Goal: Obtain resource: Obtain resource

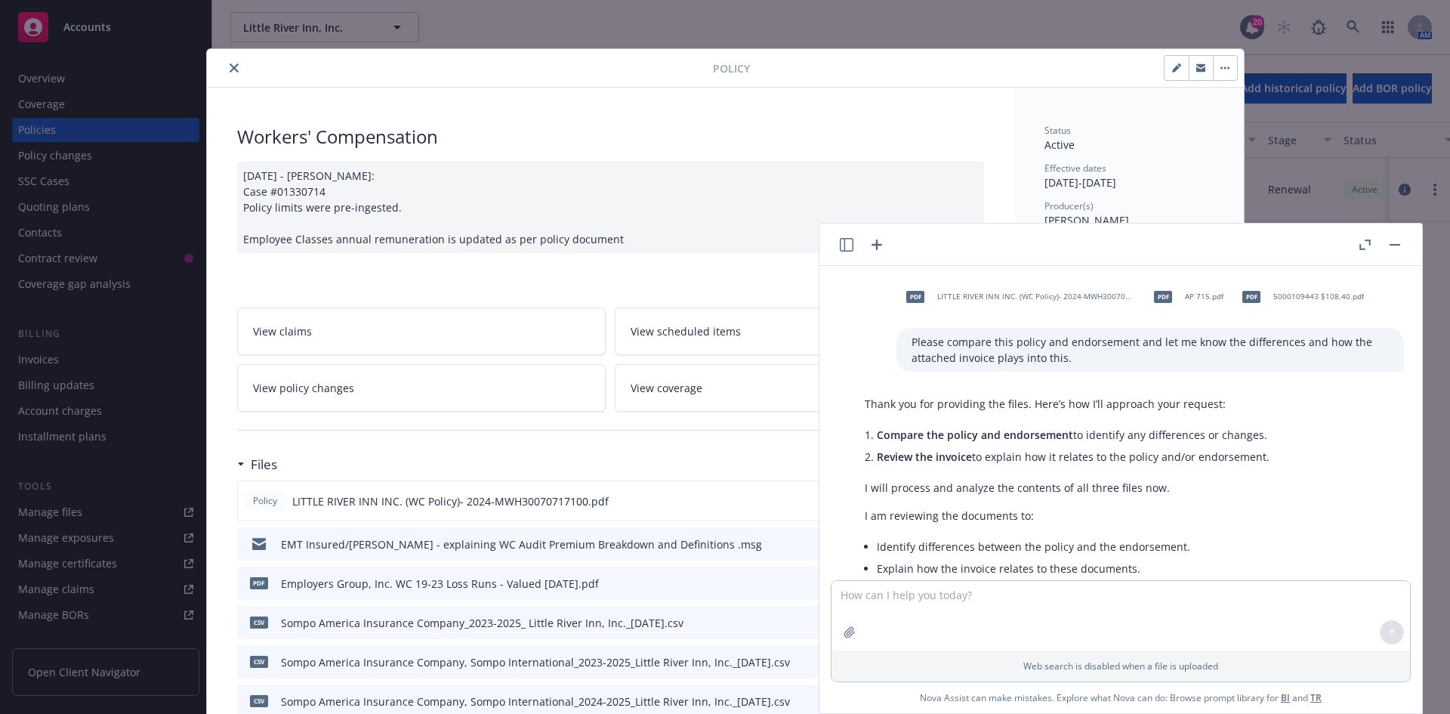
scroll to position [4847, 0]
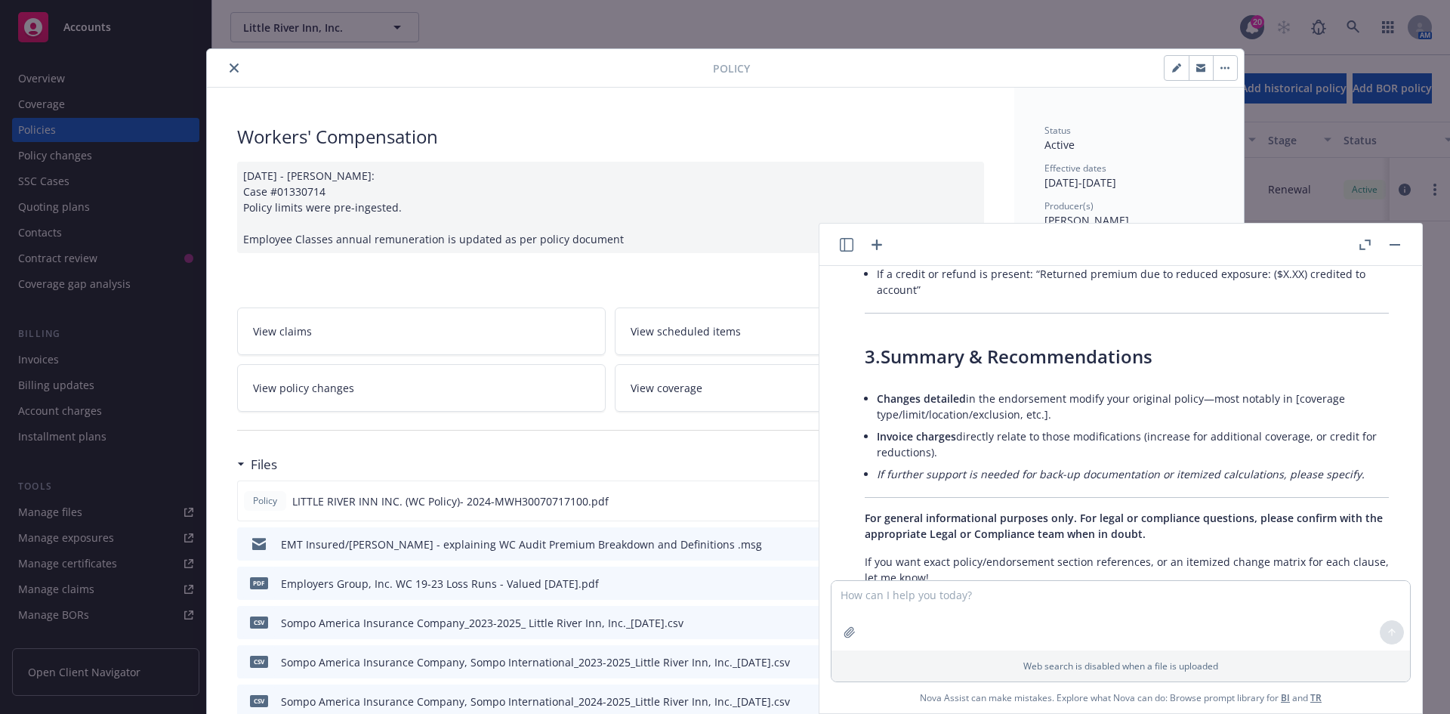
click at [227, 72] on button "close" at bounding box center [234, 68] width 18 height 18
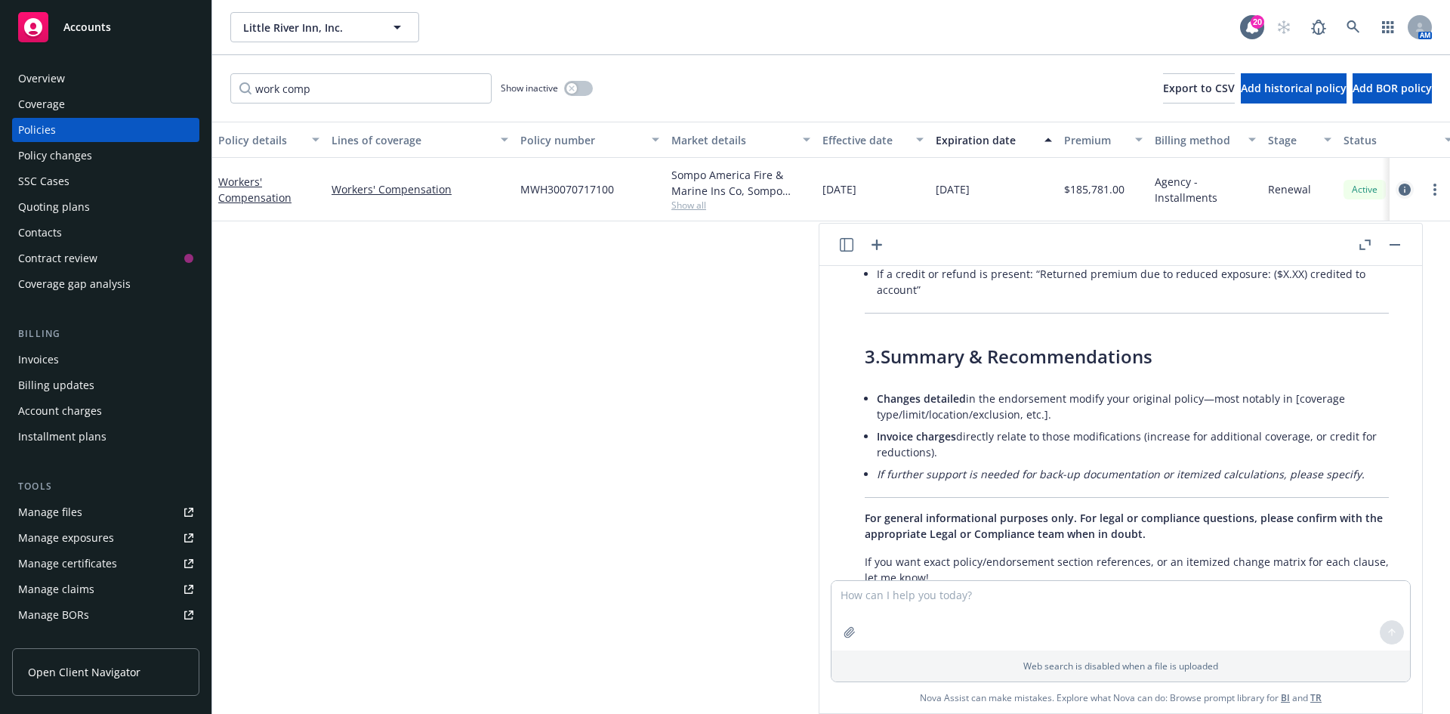
click at [1405, 187] on icon "circleInformation" at bounding box center [1404, 189] width 12 height 12
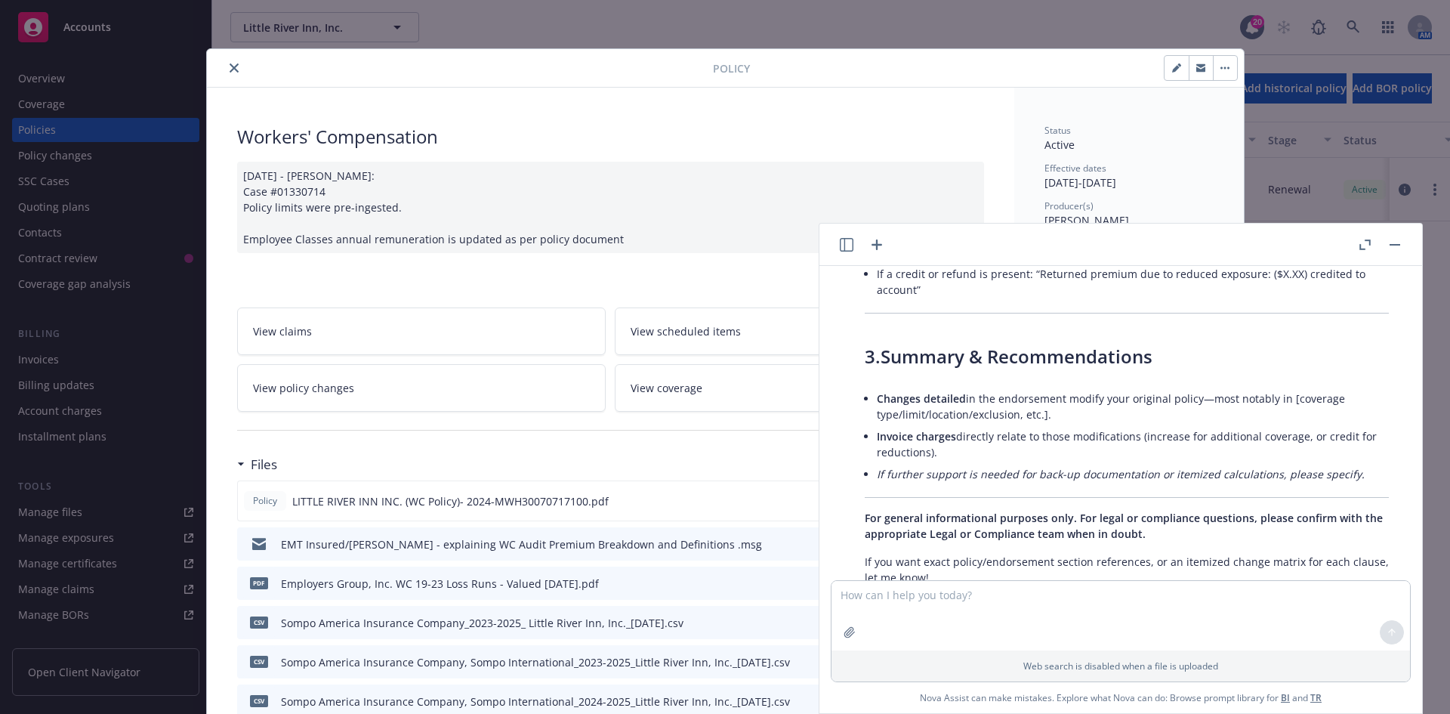
scroll to position [45, 0]
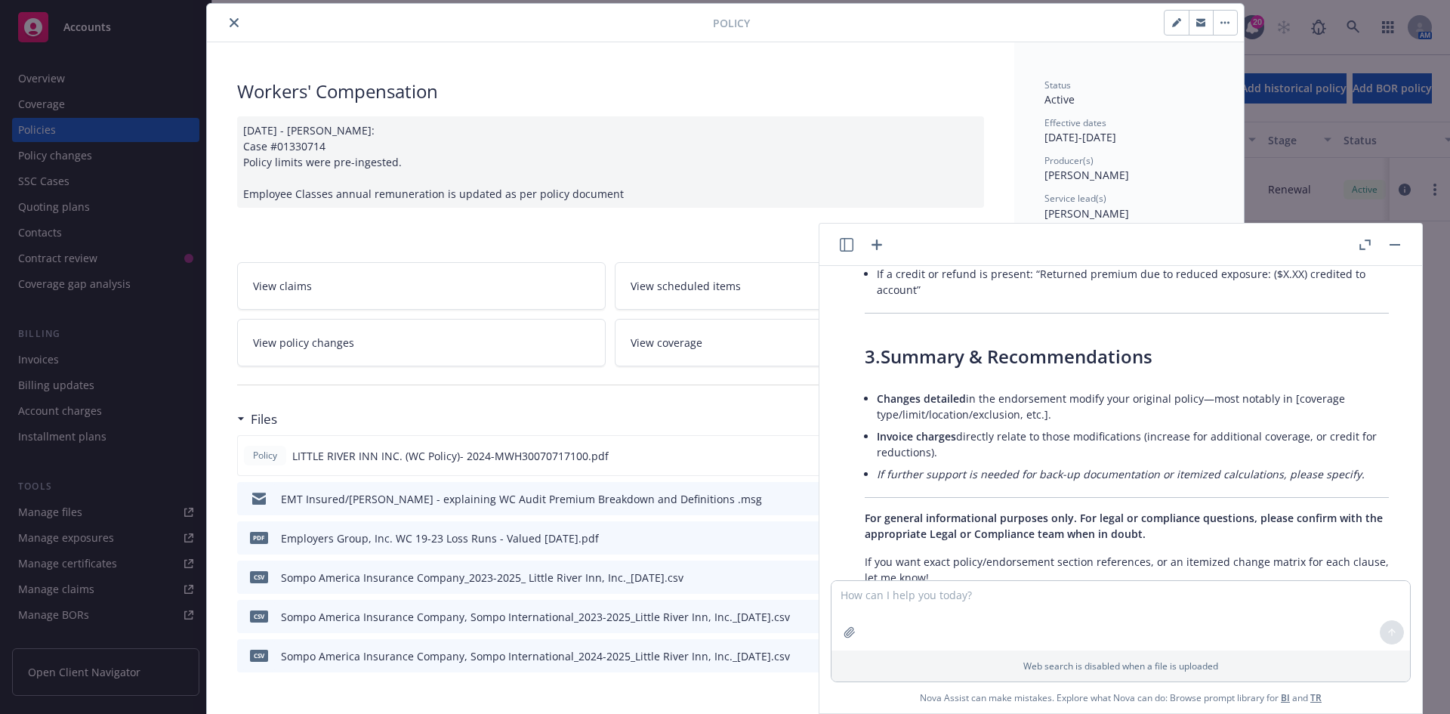
click at [1397, 236] on button "button" at bounding box center [1395, 245] width 18 height 18
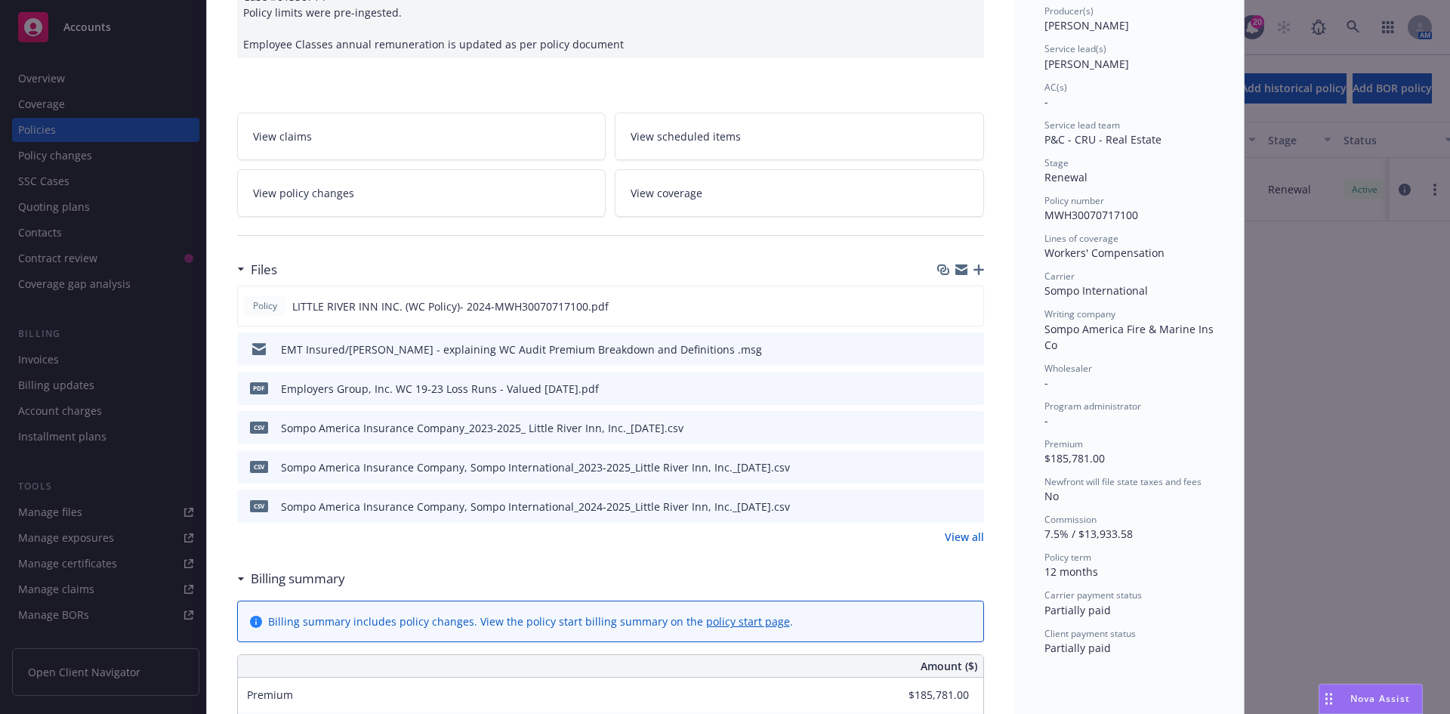
scroll to position [272, 0]
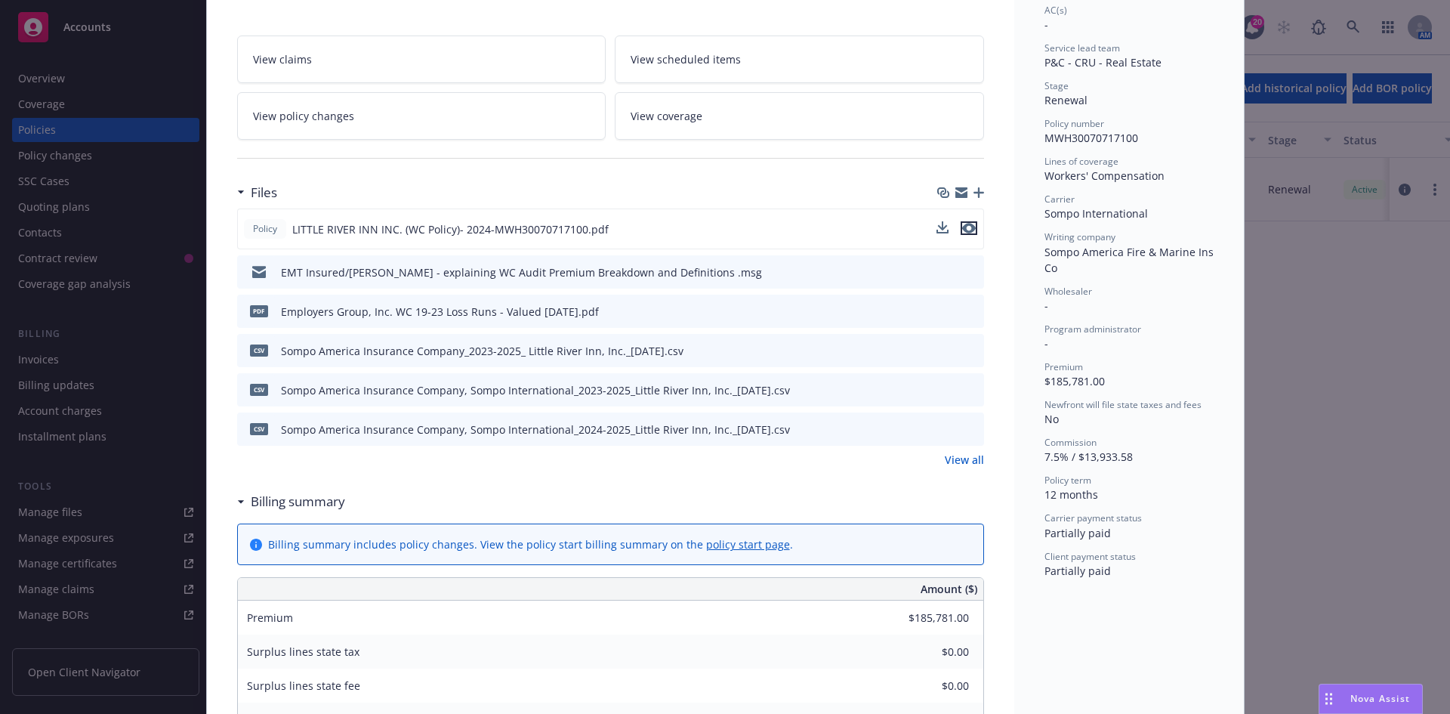
click at [963, 229] on icon "preview file" at bounding box center [969, 228] width 14 height 11
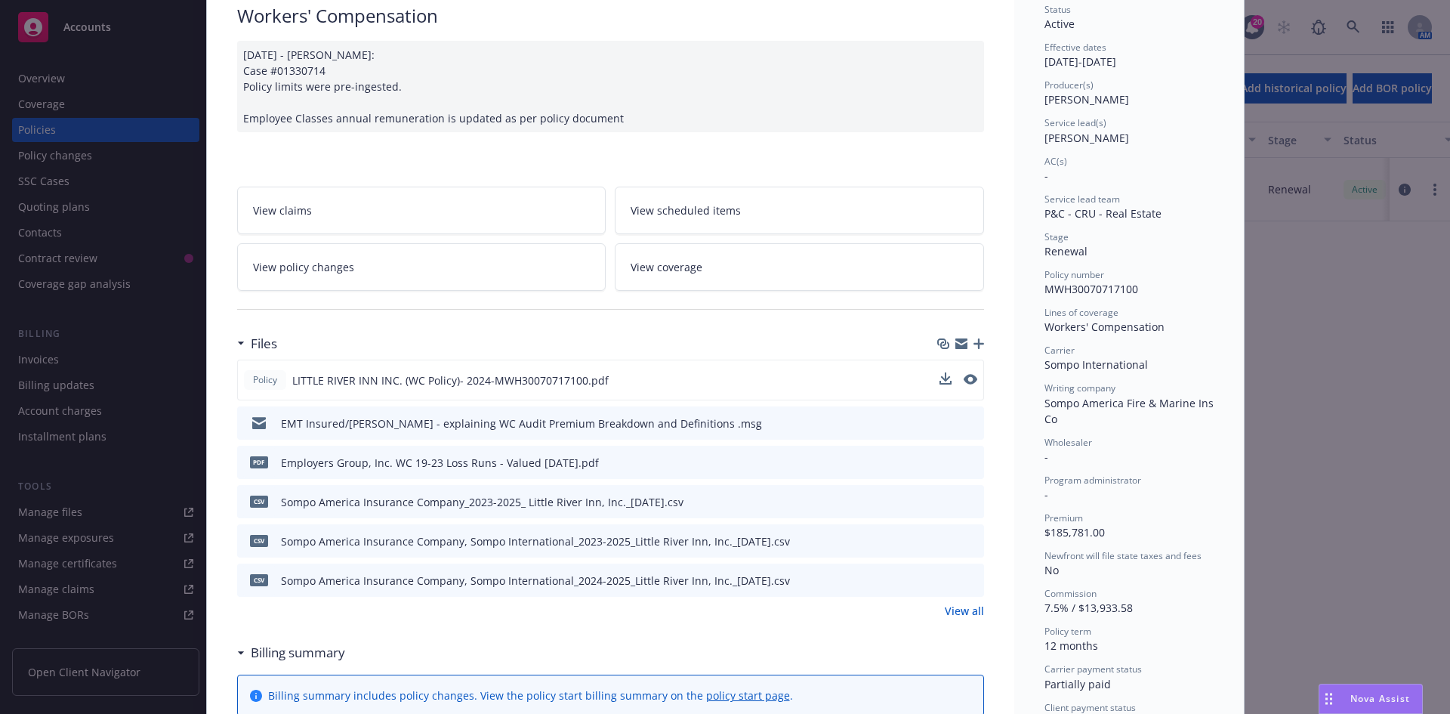
scroll to position [0, 0]
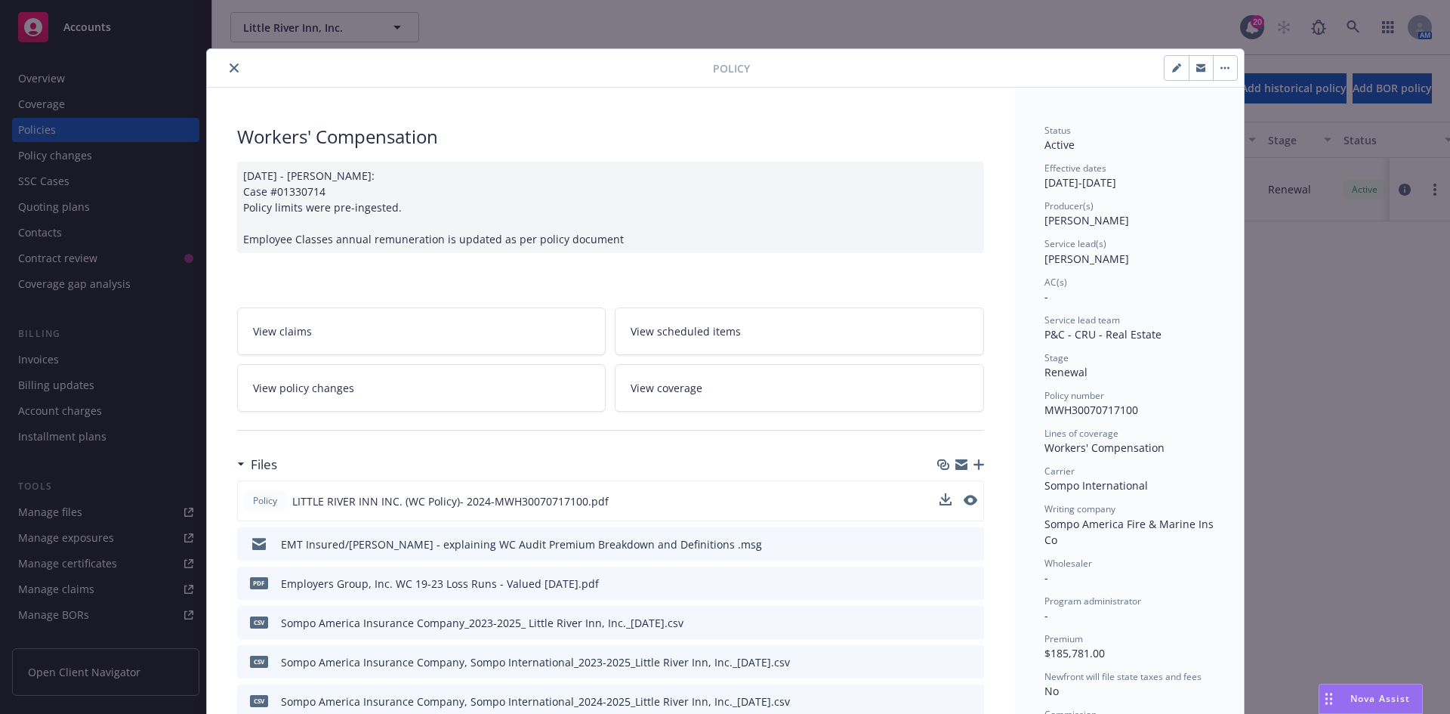
drag, startPoint x: 227, startPoint y: 68, endPoint x: 242, endPoint y: 51, distance: 23.0
click at [230, 69] on icon "close" at bounding box center [234, 67] width 9 height 9
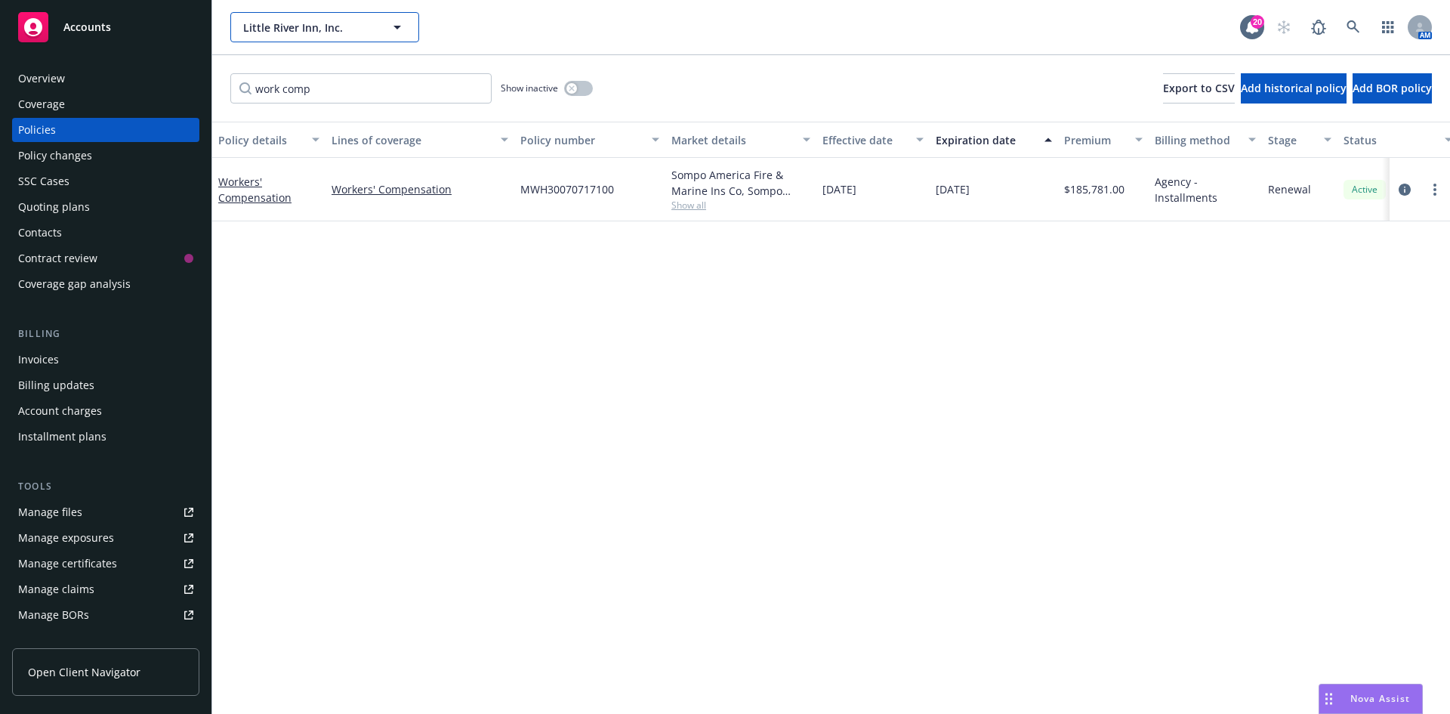
click at [273, 34] on span "Little River Inn, Inc." at bounding box center [308, 28] width 131 height 16
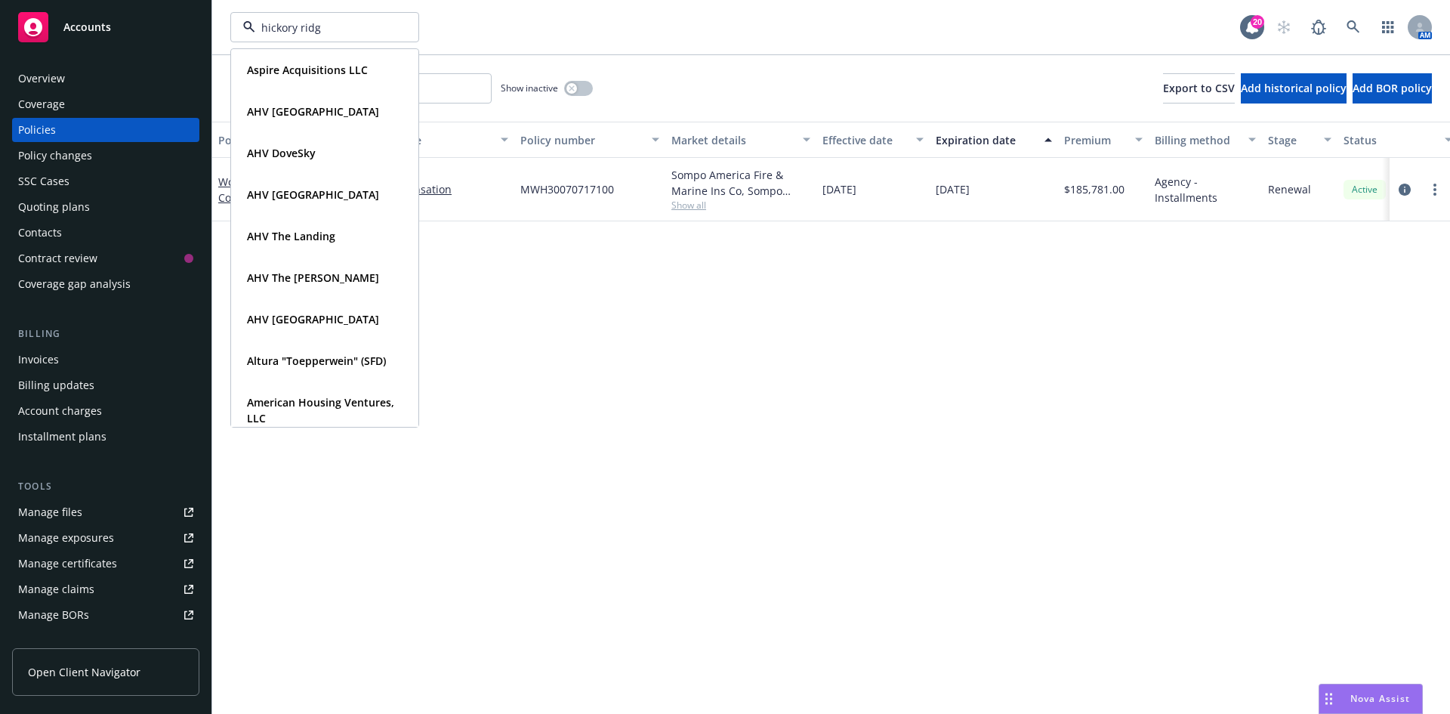
type input "hickory ridge"
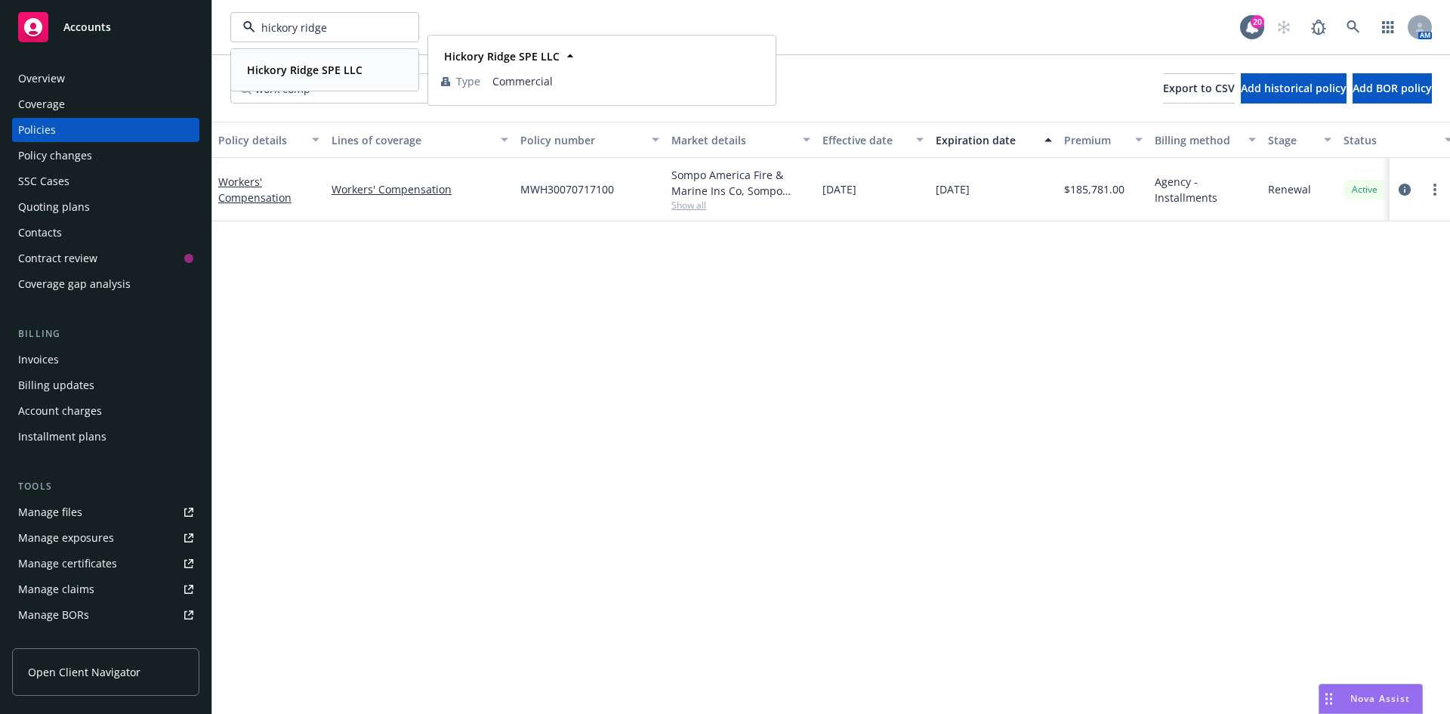
click at [336, 82] on div "Hickory Ridge SPE LLC Type Commercial" at bounding box center [325, 70] width 186 height 40
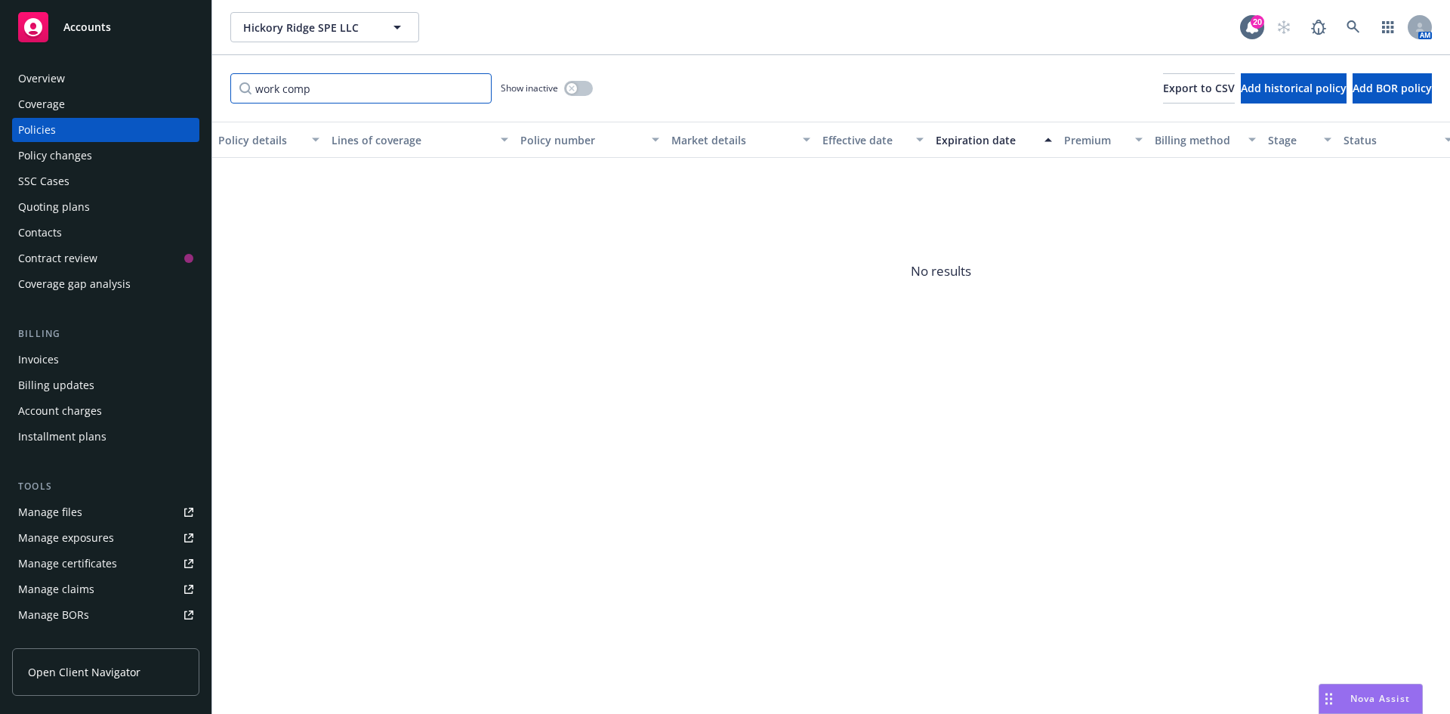
click at [473, 90] on input "work comp" at bounding box center [360, 88] width 261 height 30
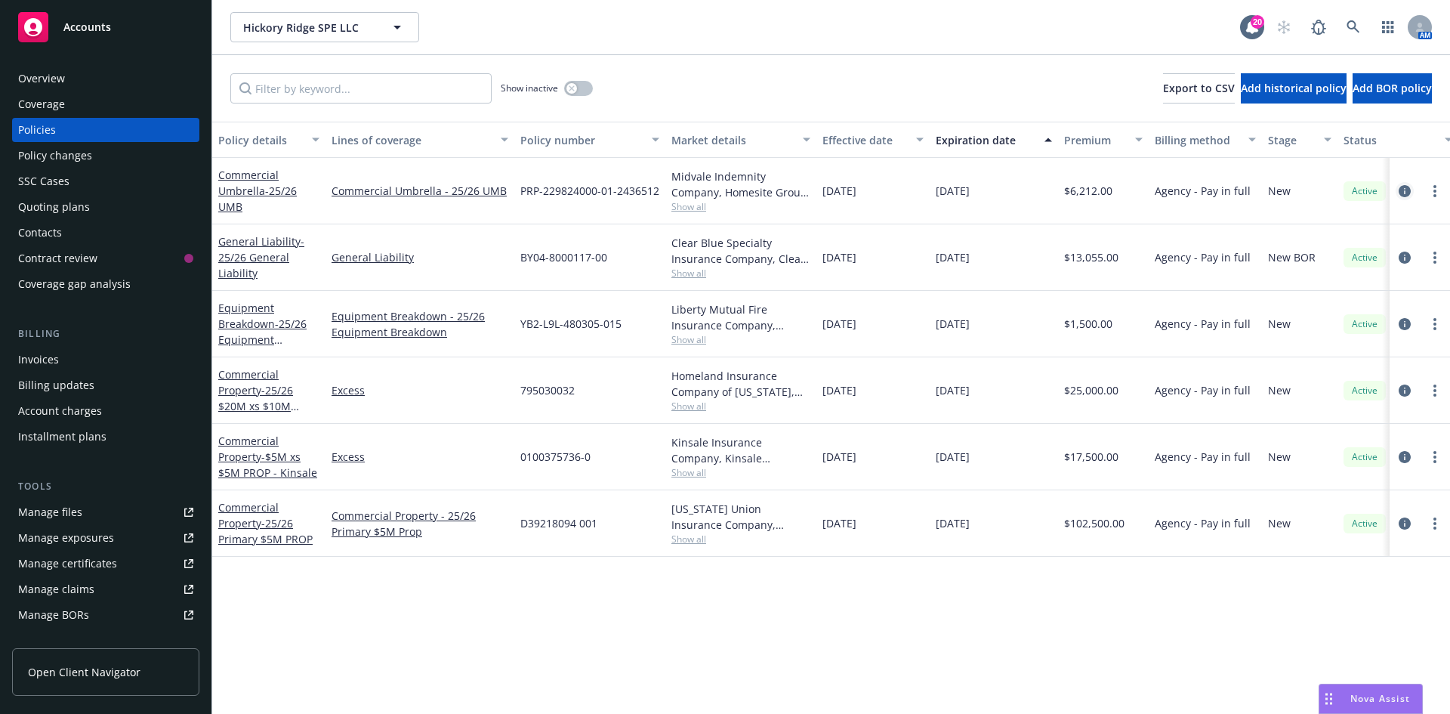
click at [1401, 190] on icon "circleInformation" at bounding box center [1404, 191] width 12 height 12
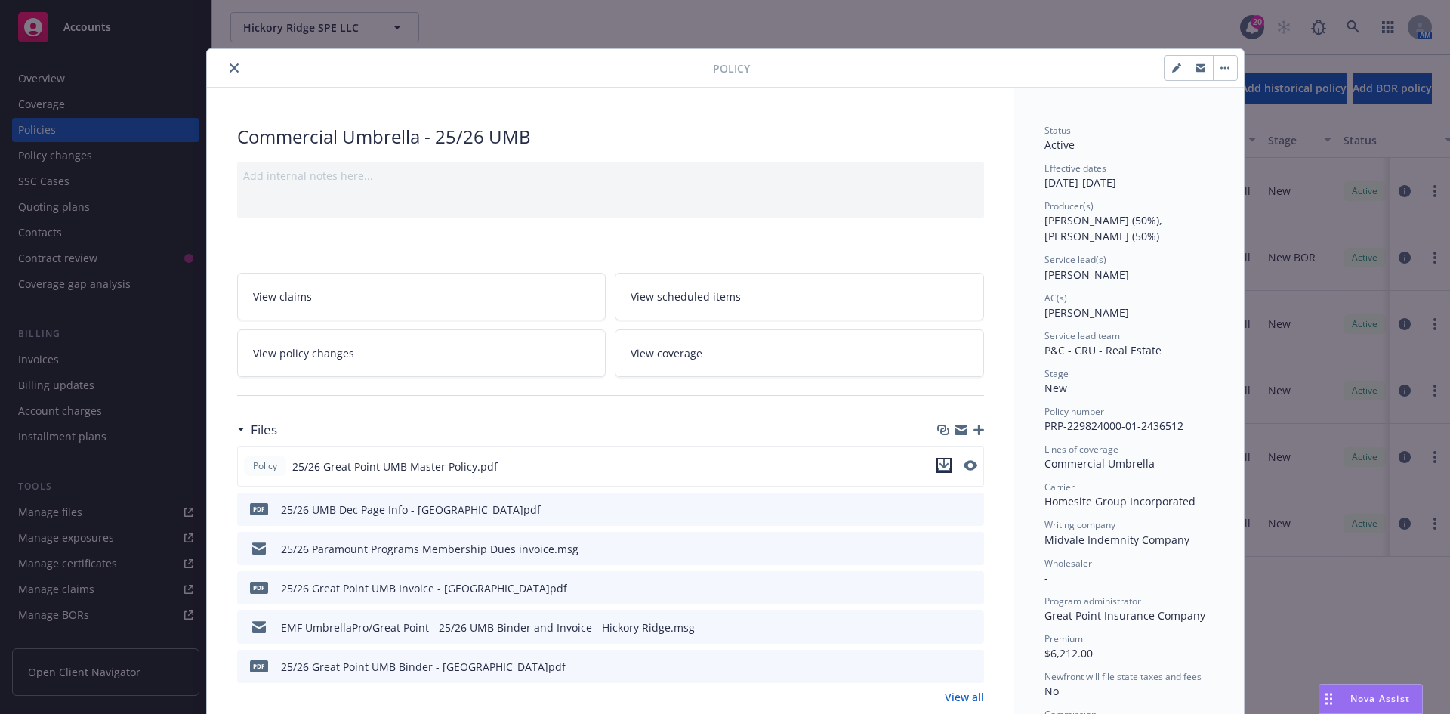
click at [939, 461] on icon "download file" at bounding box center [944, 463] width 10 height 9
click at [939, 507] on icon "download file" at bounding box center [944, 506] width 10 height 9
click at [213, 68] on div at bounding box center [463, 68] width 500 height 18
click at [225, 69] on button "close" at bounding box center [234, 68] width 18 height 18
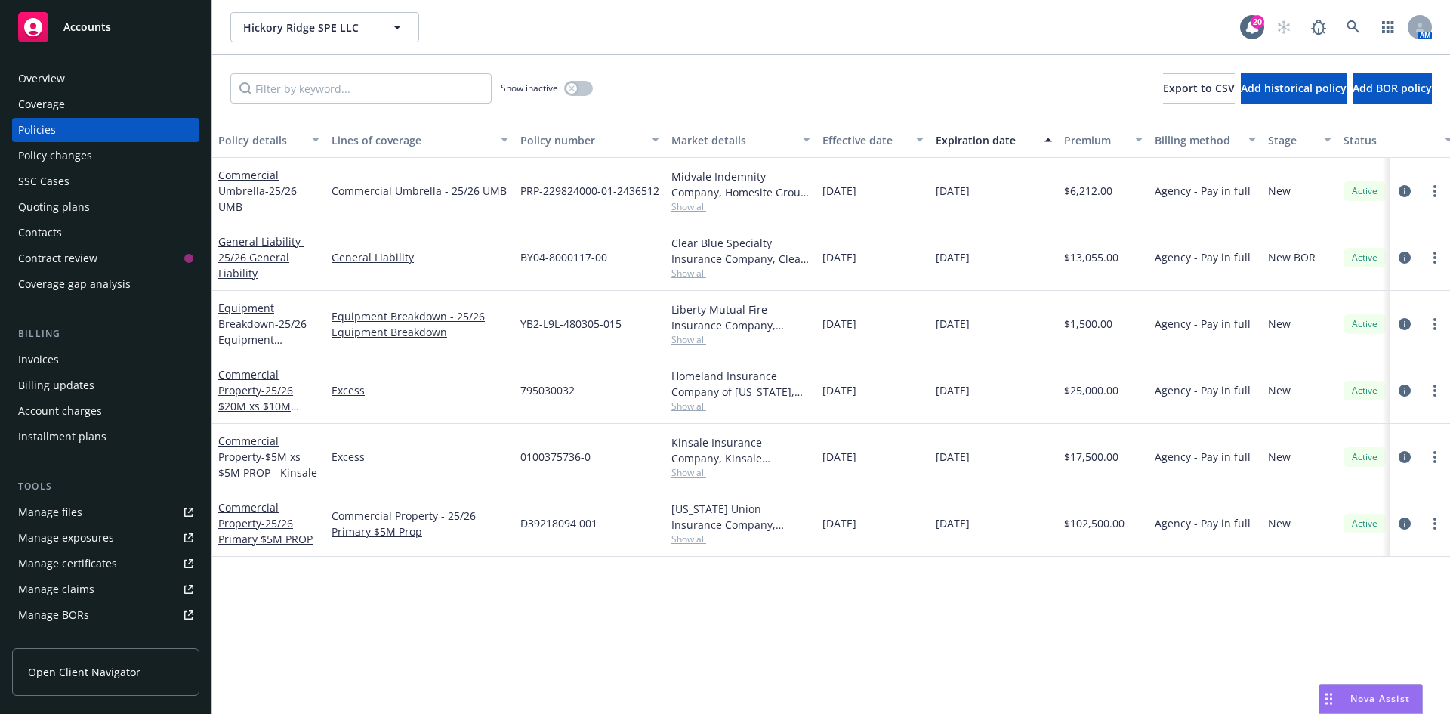
click at [217, 66] on div "Show inactive Export to CSV Add historical policy Add BOR policy" at bounding box center [831, 88] width 1238 height 66
click at [1358, 20] on icon at bounding box center [1353, 27] width 14 height 14
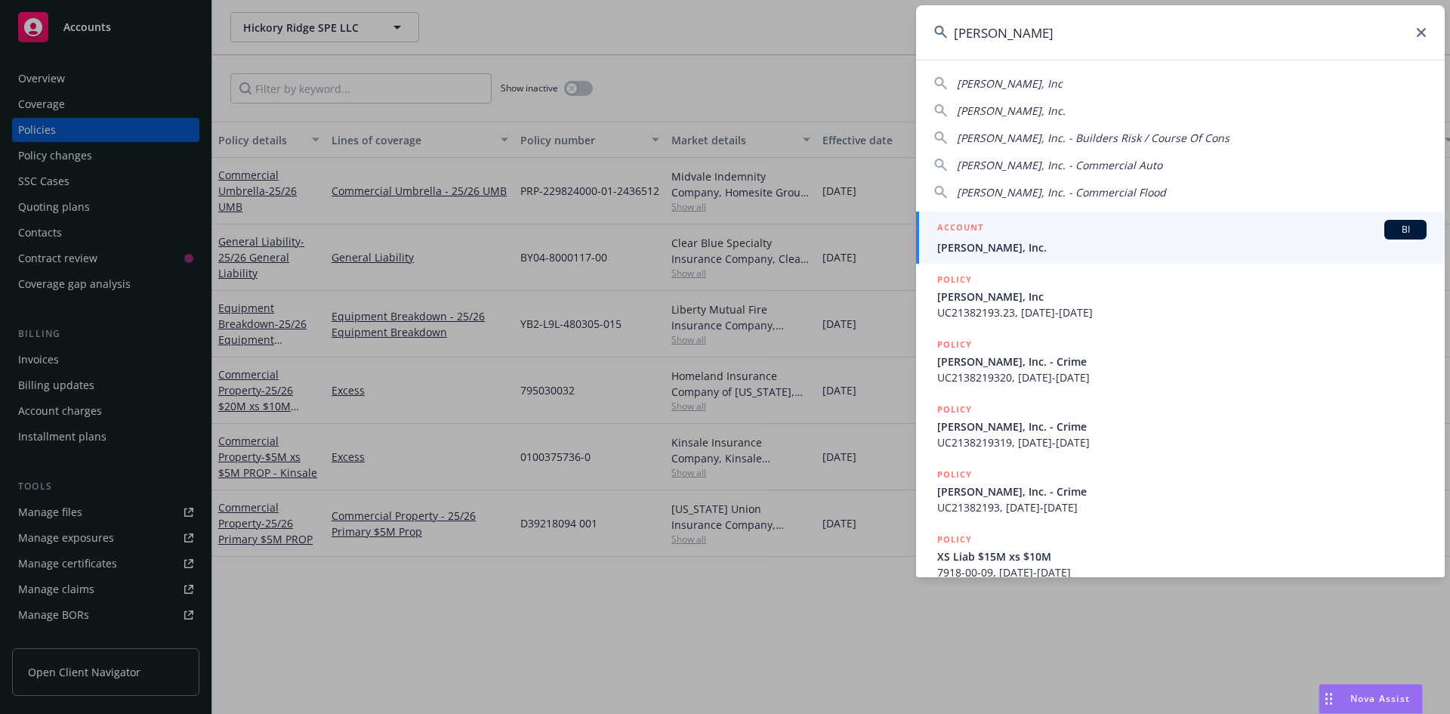
type input "[PERSON_NAME]"
click at [1033, 244] on span "[PERSON_NAME], Inc." at bounding box center [1181, 247] width 489 height 16
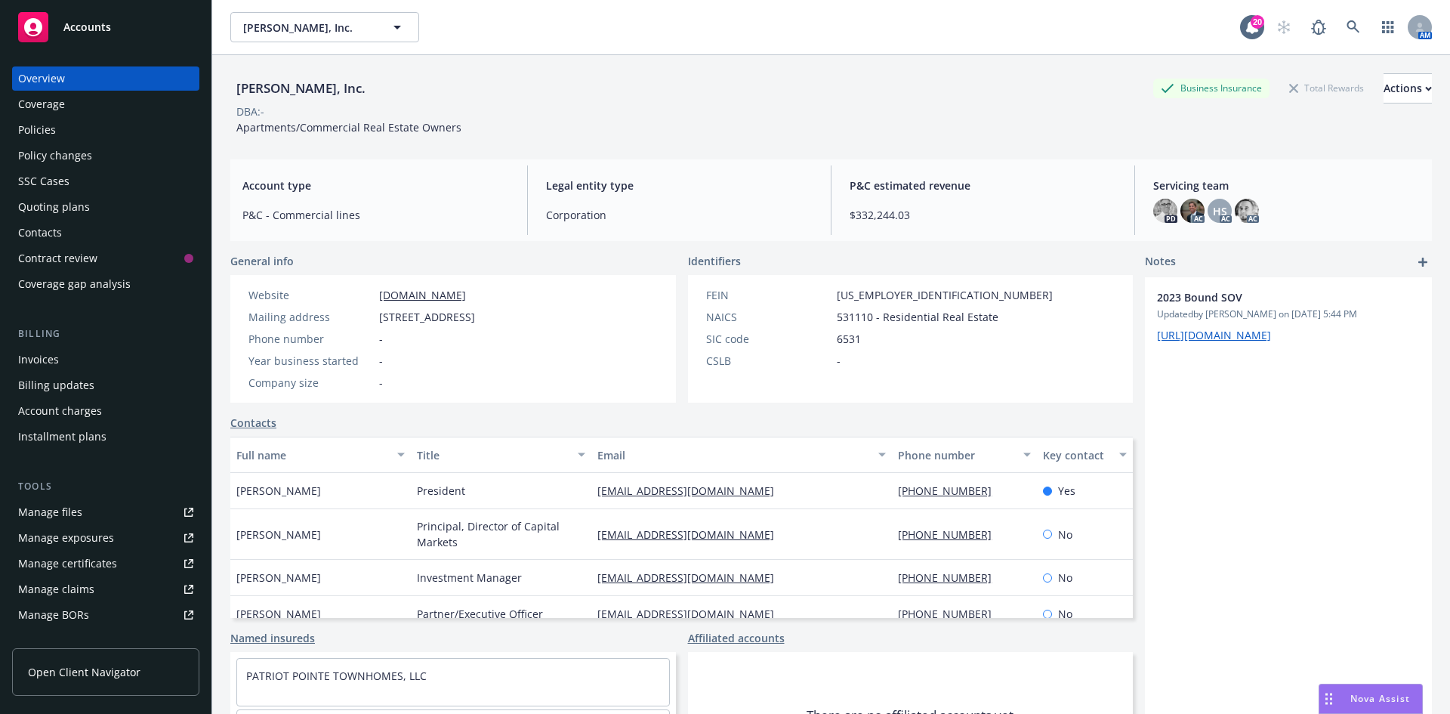
click at [82, 134] on div "Policies" at bounding box center [105, 130] width 175 height 24
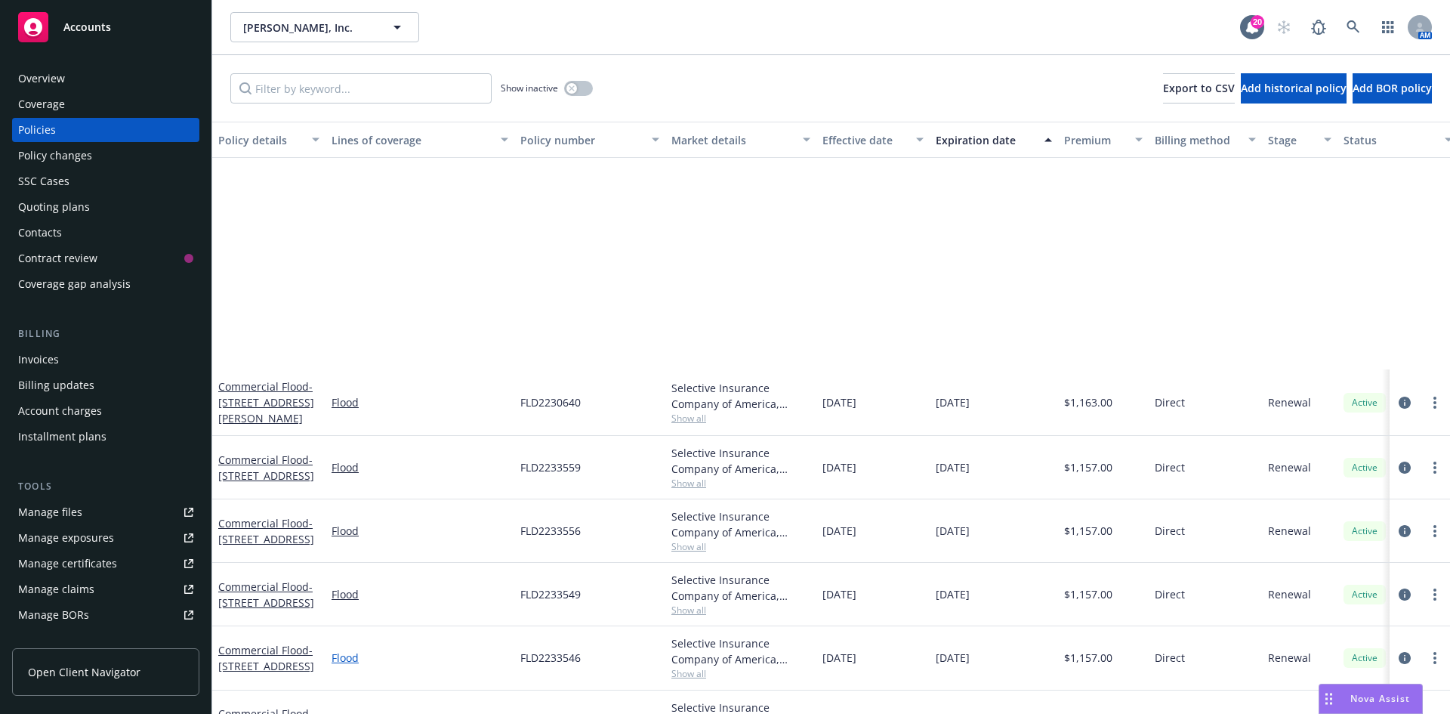
scroll to position [1993, 0]
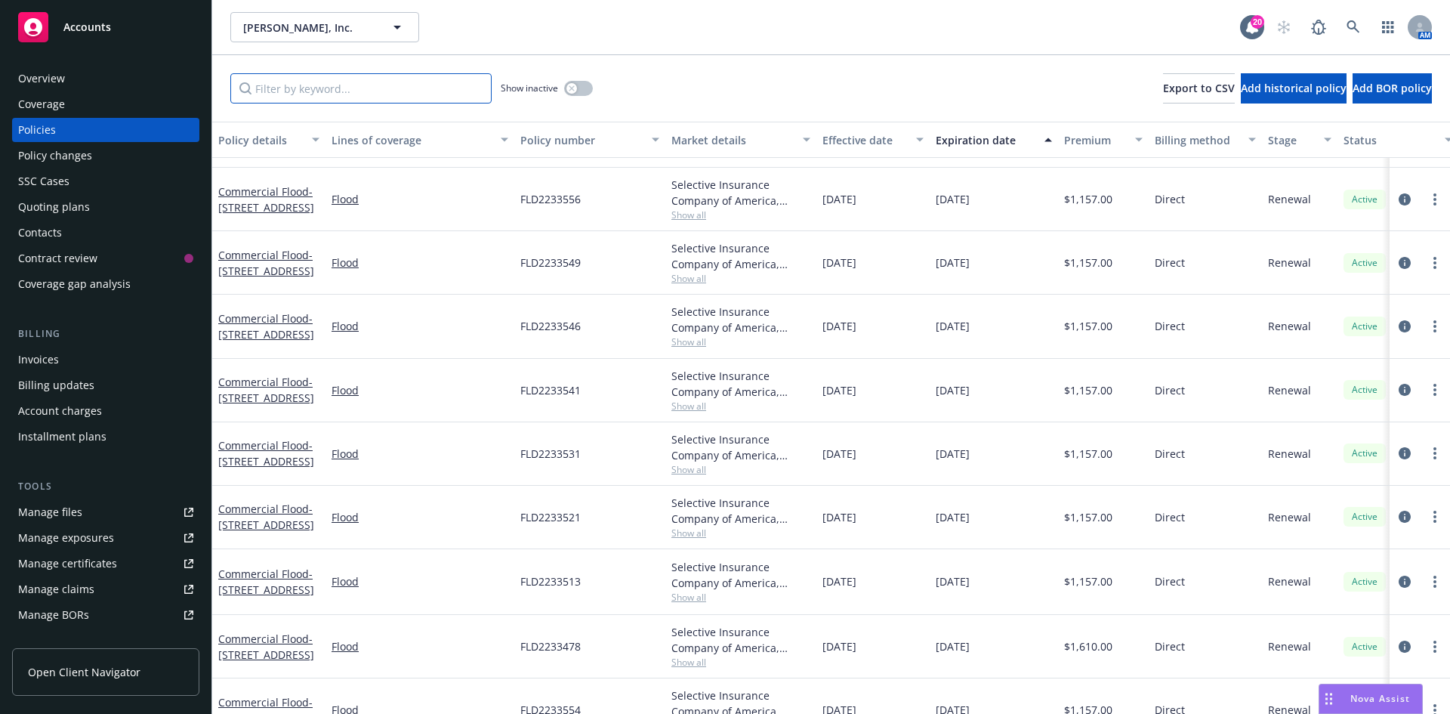
click at [360, 93] on input "Filter by keyword..." at bounding box center [360, 88] width 261 height 30
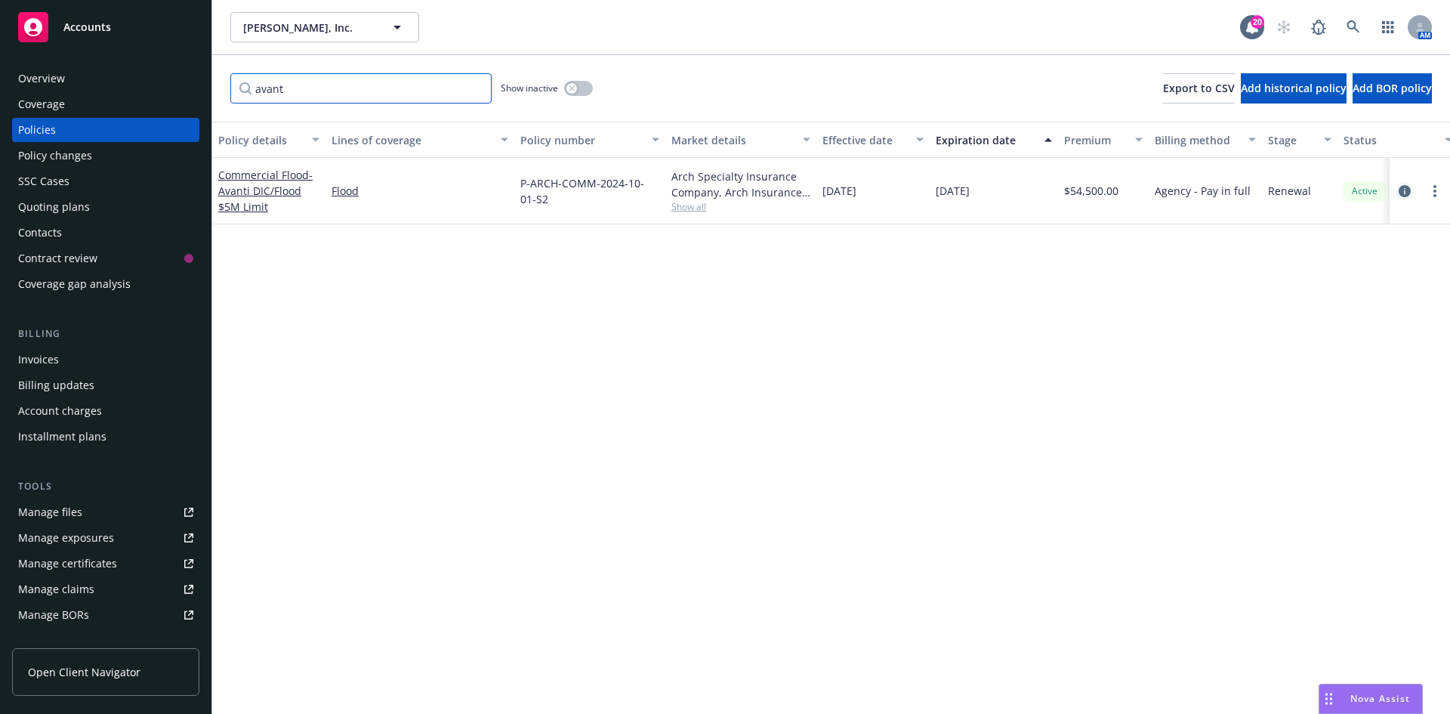
type input "avant"
click at [1408, 190] on icon "circleInformation" at bounding box center [1404, 191] width 12 height 12
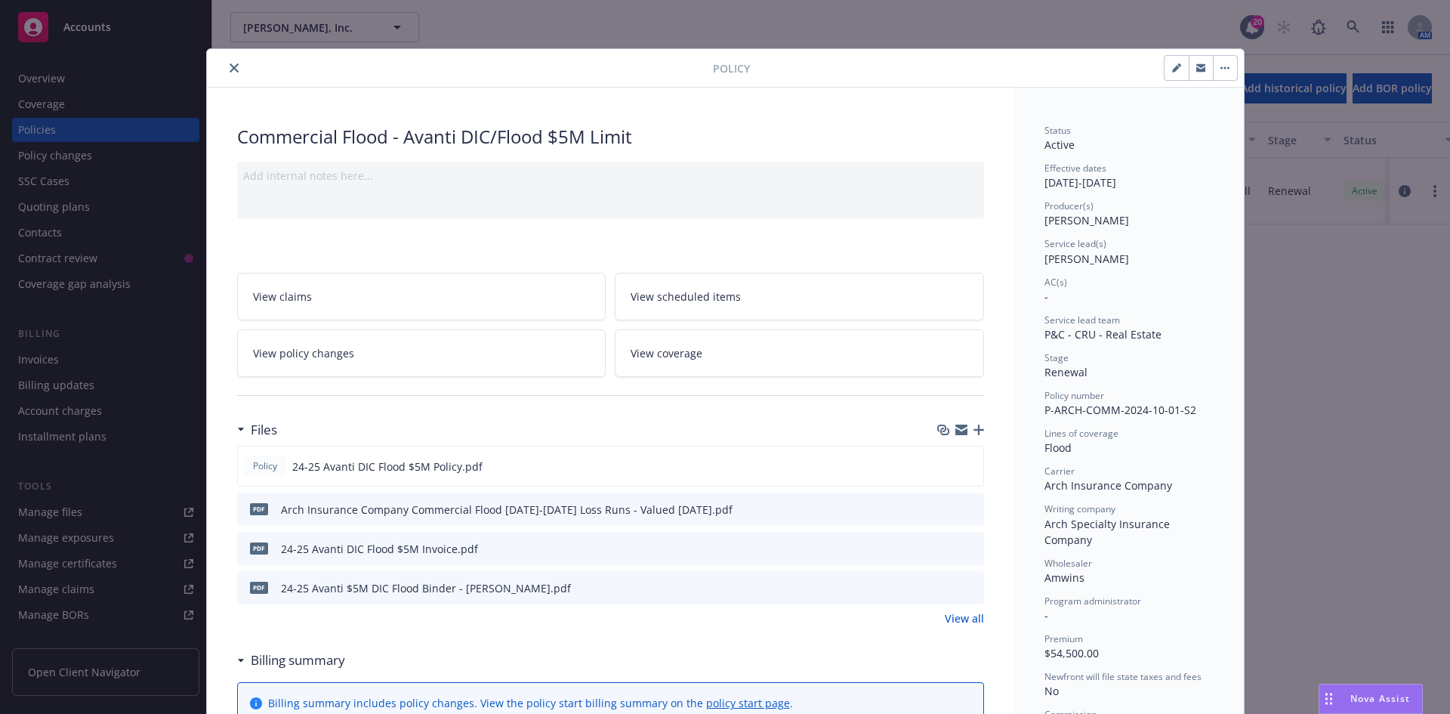
click at [969, 612] on link "View all" at bounding box center [964, 618] width 39 height 16
